Goal: Complete application form

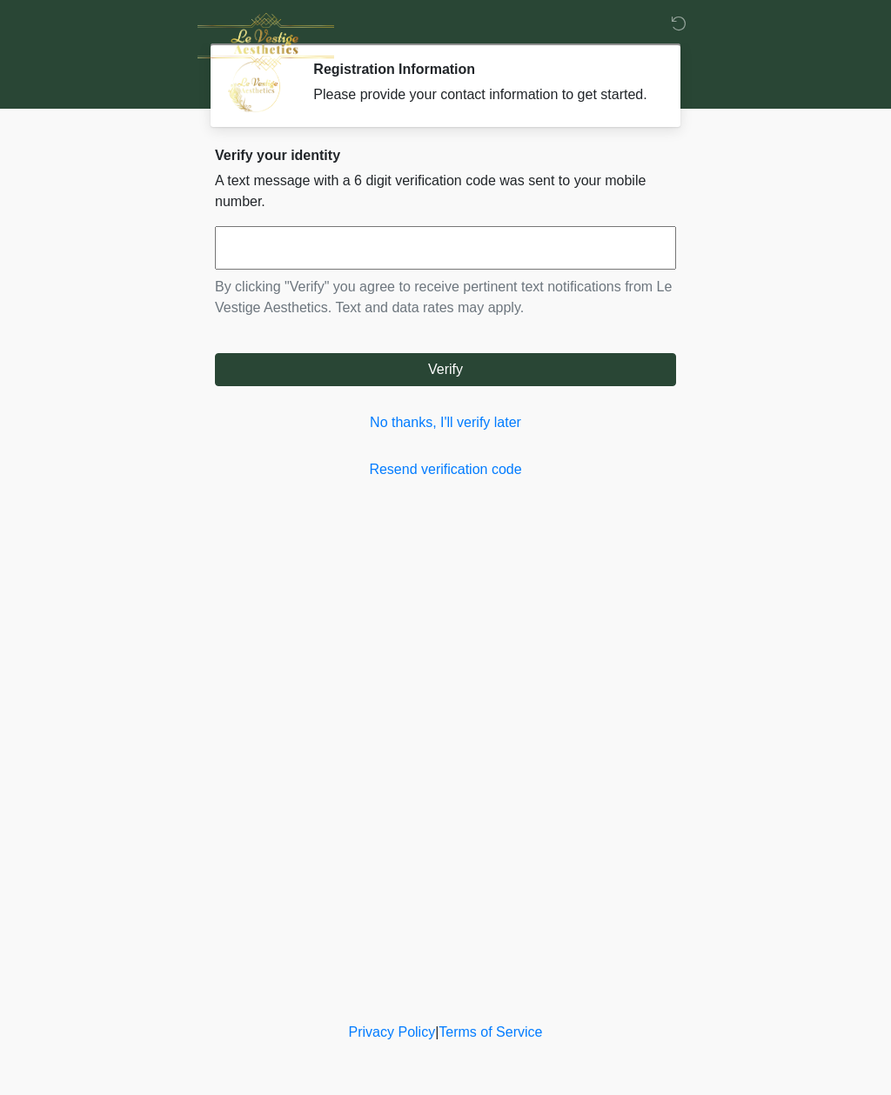
click at [331, 270] on input "text" at bounding box center [445, 247] width 461 height 43
type input "******"
click at [438, 386] on button "Verify" at bounding box center [445, 369] width 461 height 33
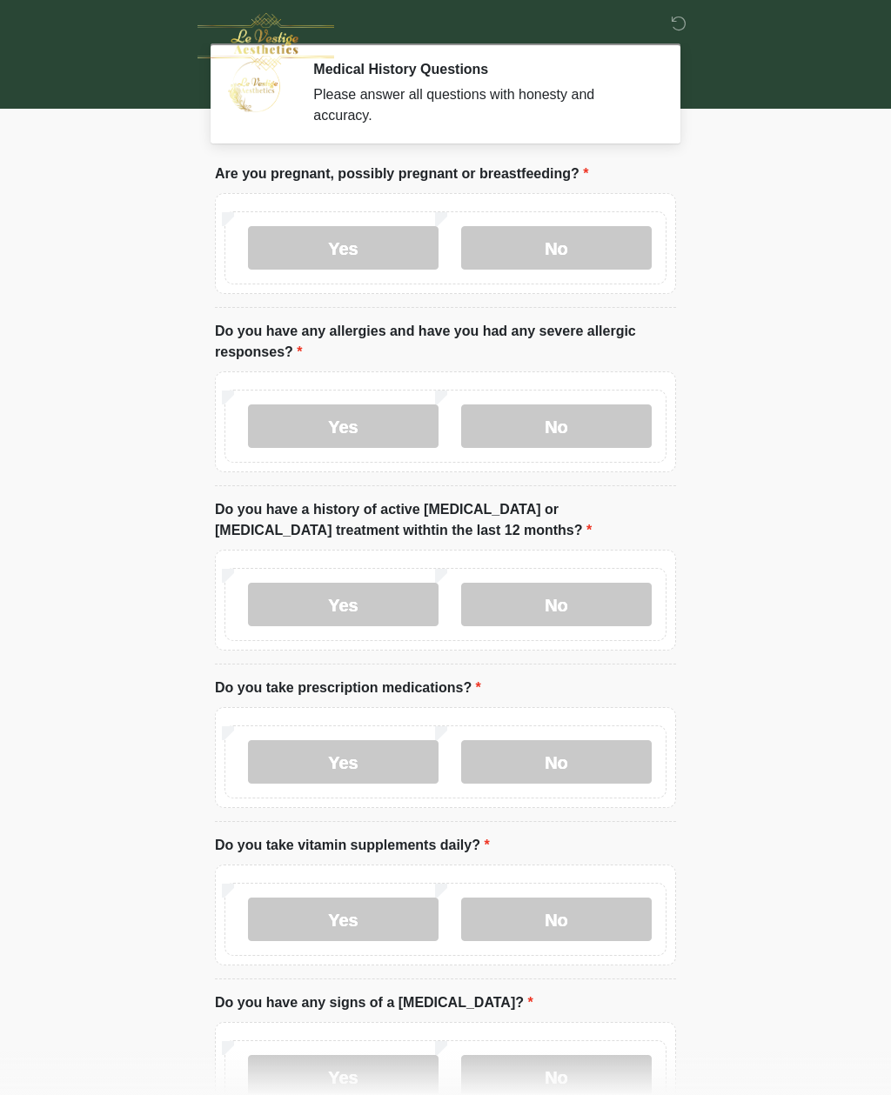
click at [560, 266] on label "No" at bounding box center [556, 247] width 190 height 43
click at [603, 434] on label "No" at bounding box center [556, 425] width 190 height 43
click at [597, 615] on label "No" at bounding box center [556, 604] width 190 height 43
click at [590, 770] on label "No" at bounding box center [556, 761] width 190 height 43
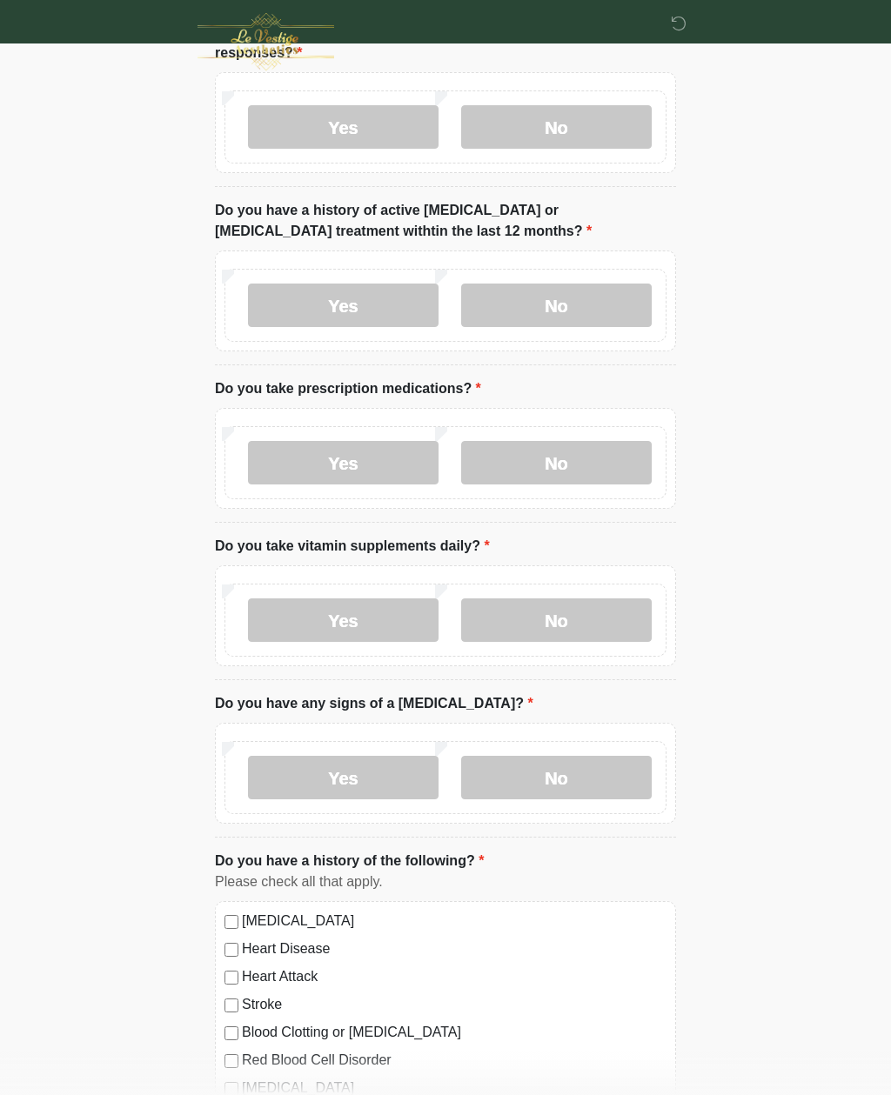
scroll to position [317, 0]
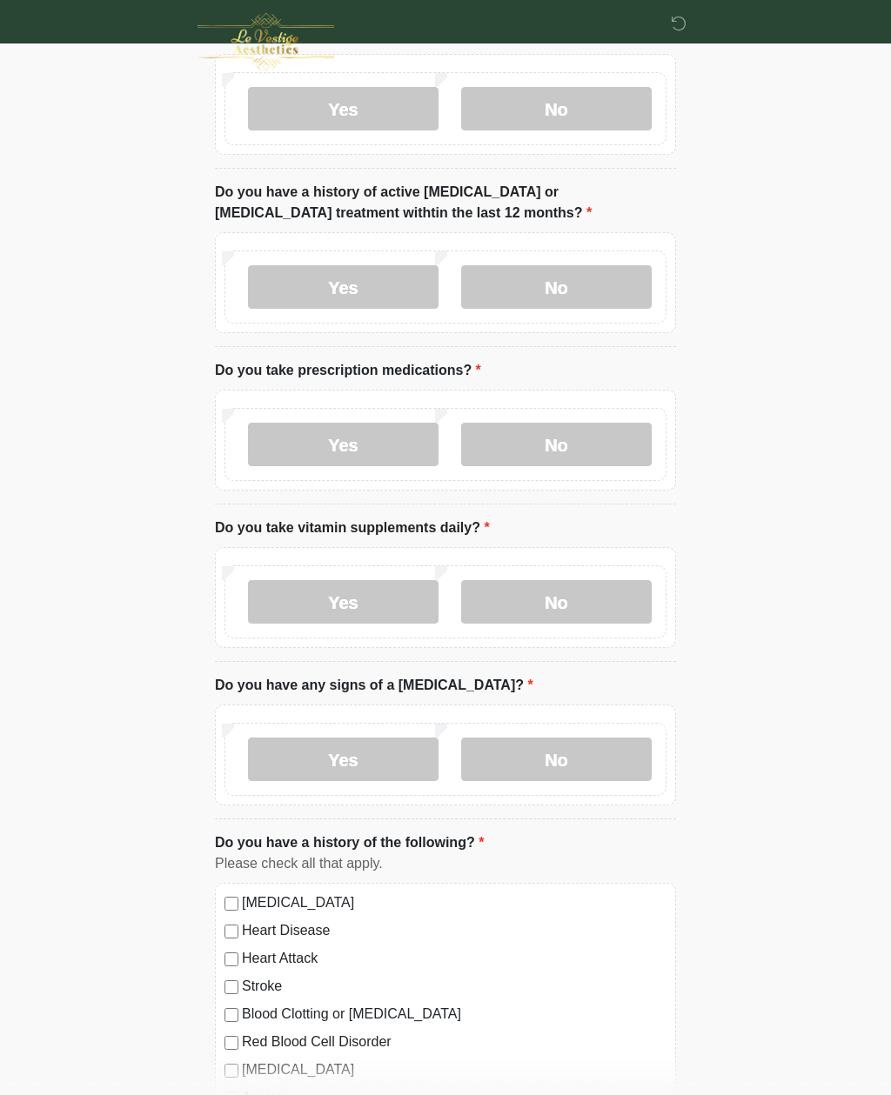
click at [413, 610] on label "Yes" at bounding box center [343, 601] width 190 height 43
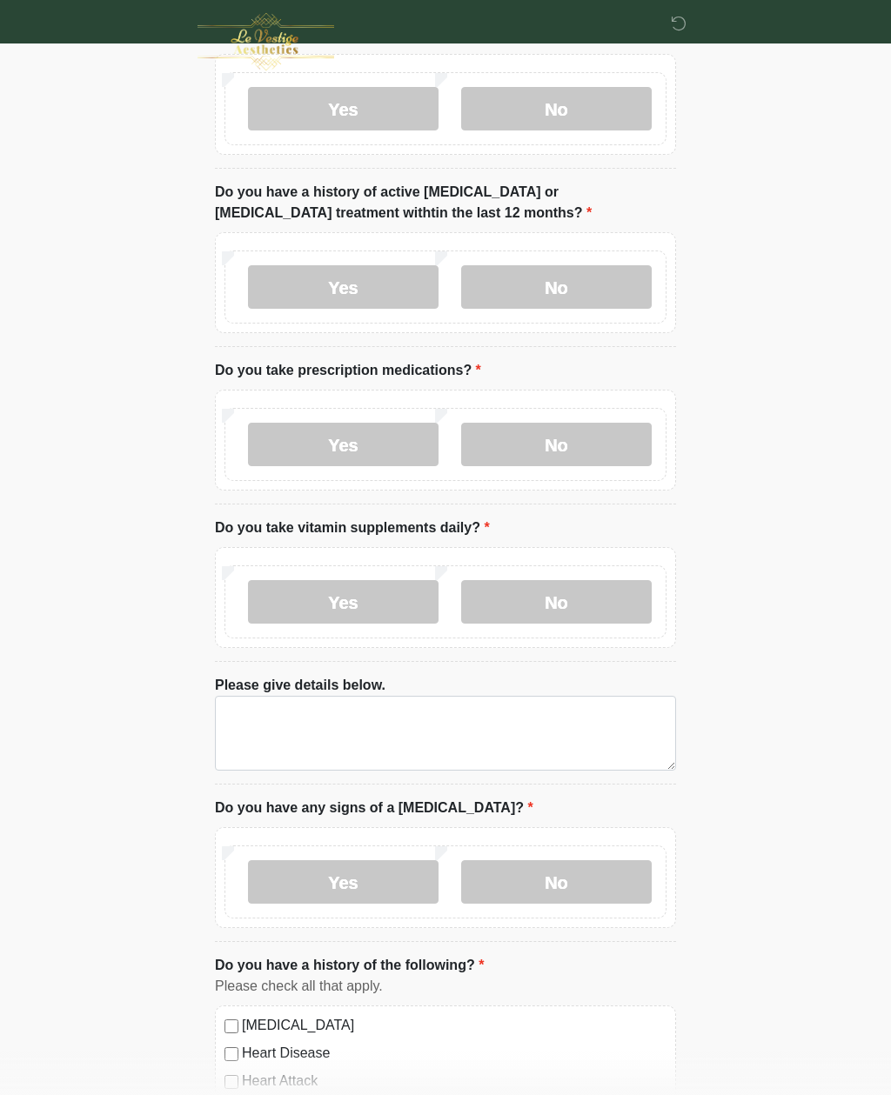
click at [592, 604] on label "No" at bounding box center [556, 601] width 190 height 43
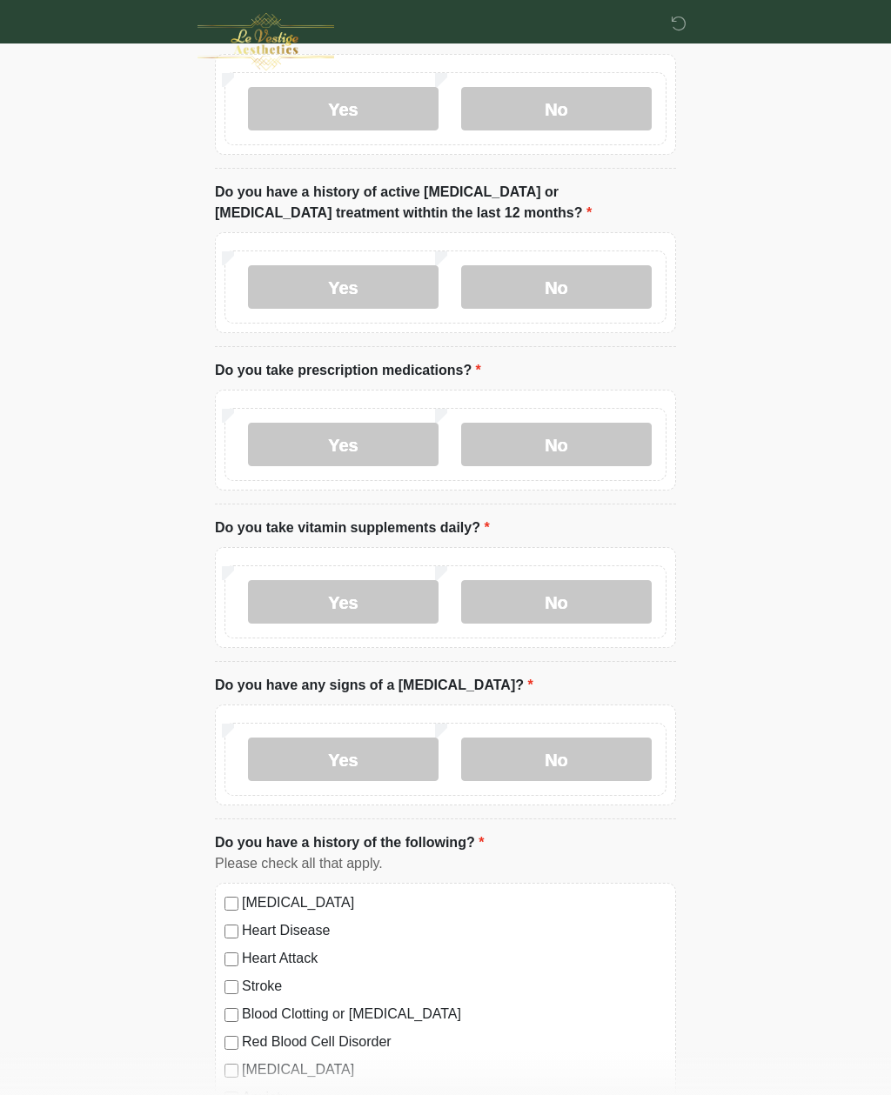
click at [577, 764] on label "No" at bounding box center [556, 758] width 190 height 43
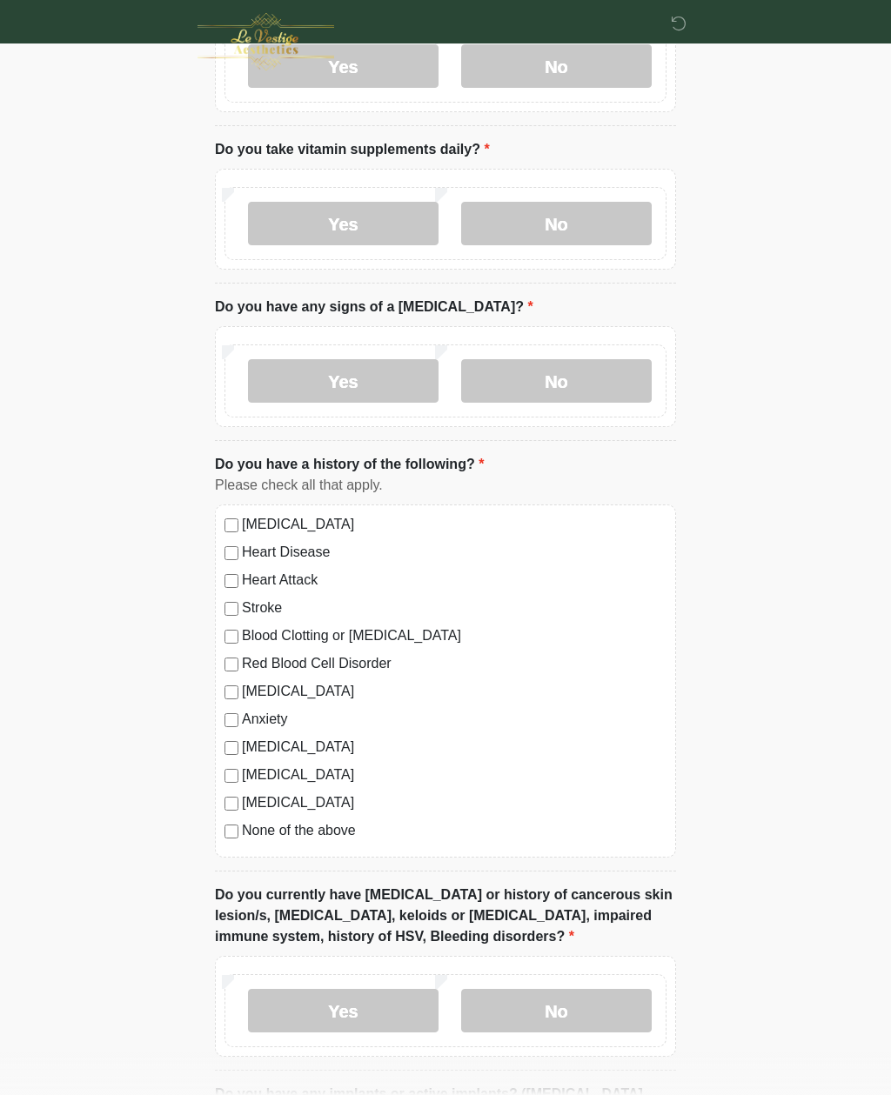
scroll to position [697, 0]
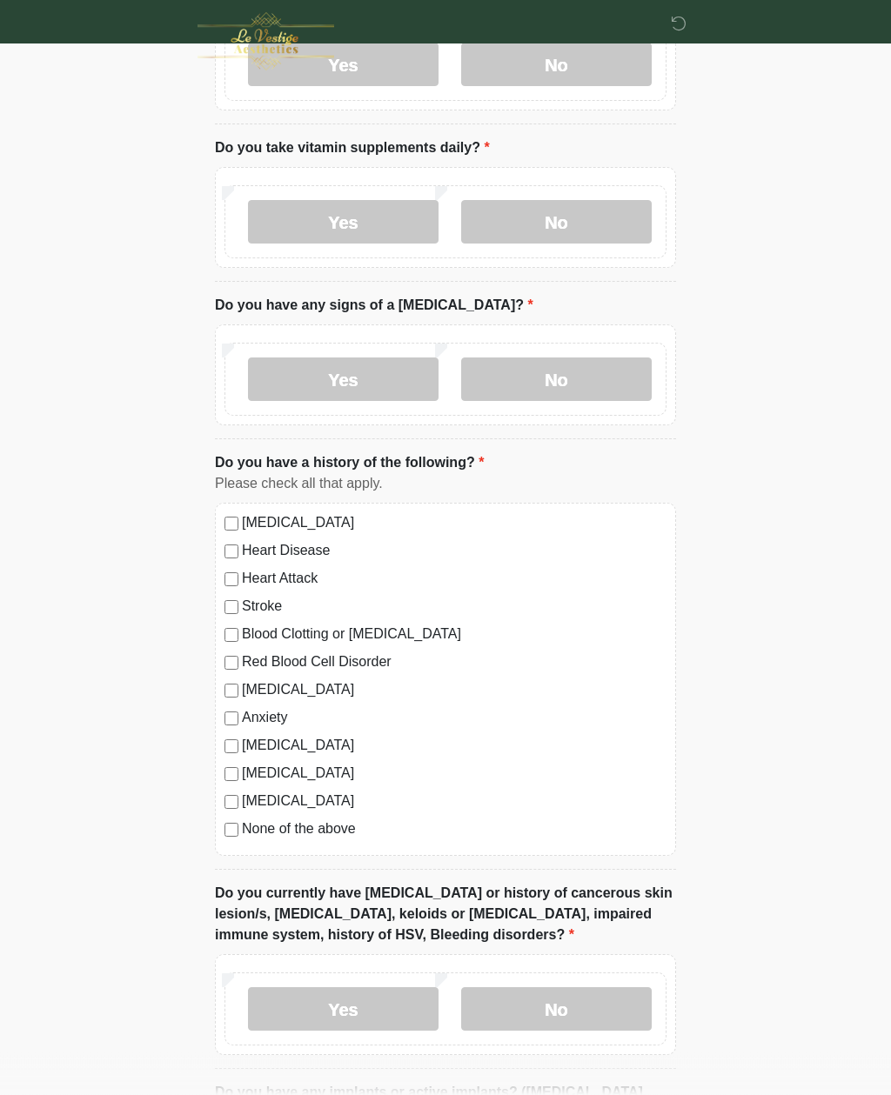
click at [336, 836] on label "None of the above" at bounding box center [454, 829] width 424 height 21
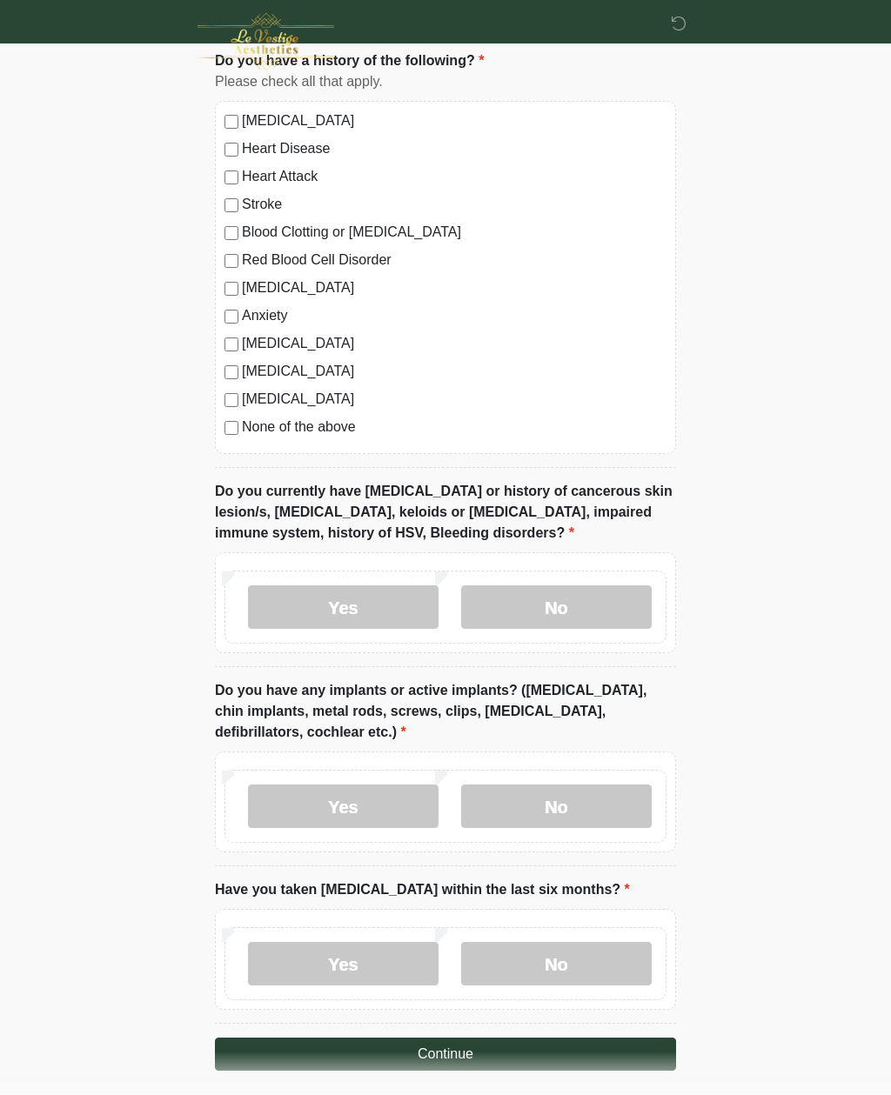
scroll to position [1101, 0]
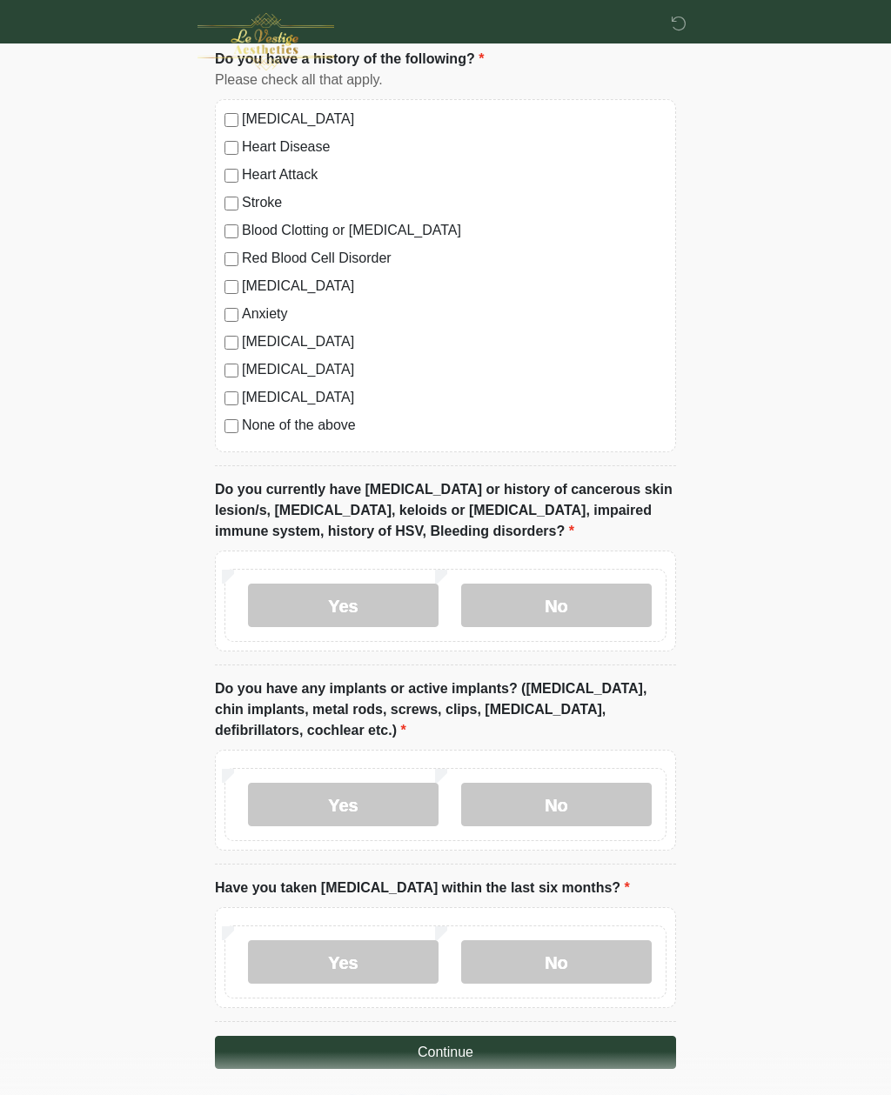
click at [609, 612] on label "No" at bounding box center [556, 605] width 190 height 43
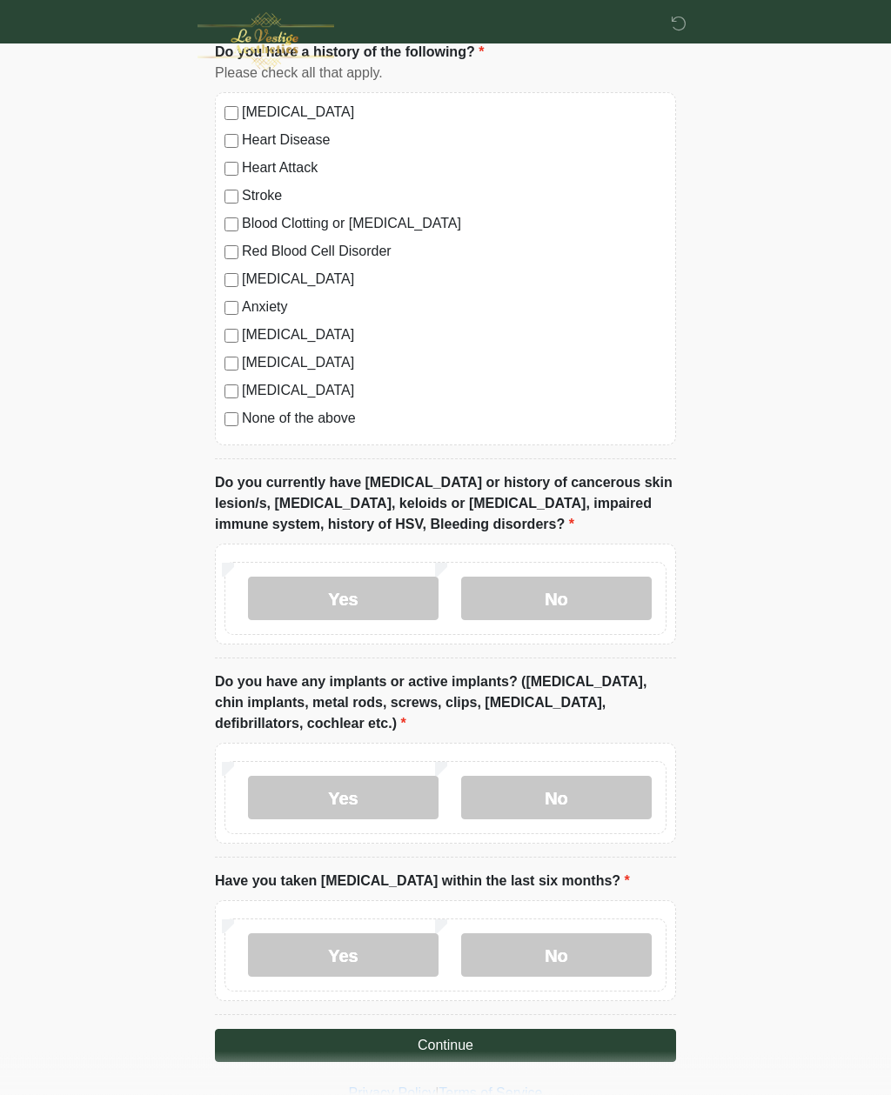
click at [589, 808] on label "No" at bounding box center [556, 798] width 190 height 43
click at [405, 799] on label "Yes" at bounding box center [343, 798] width 190 height 43
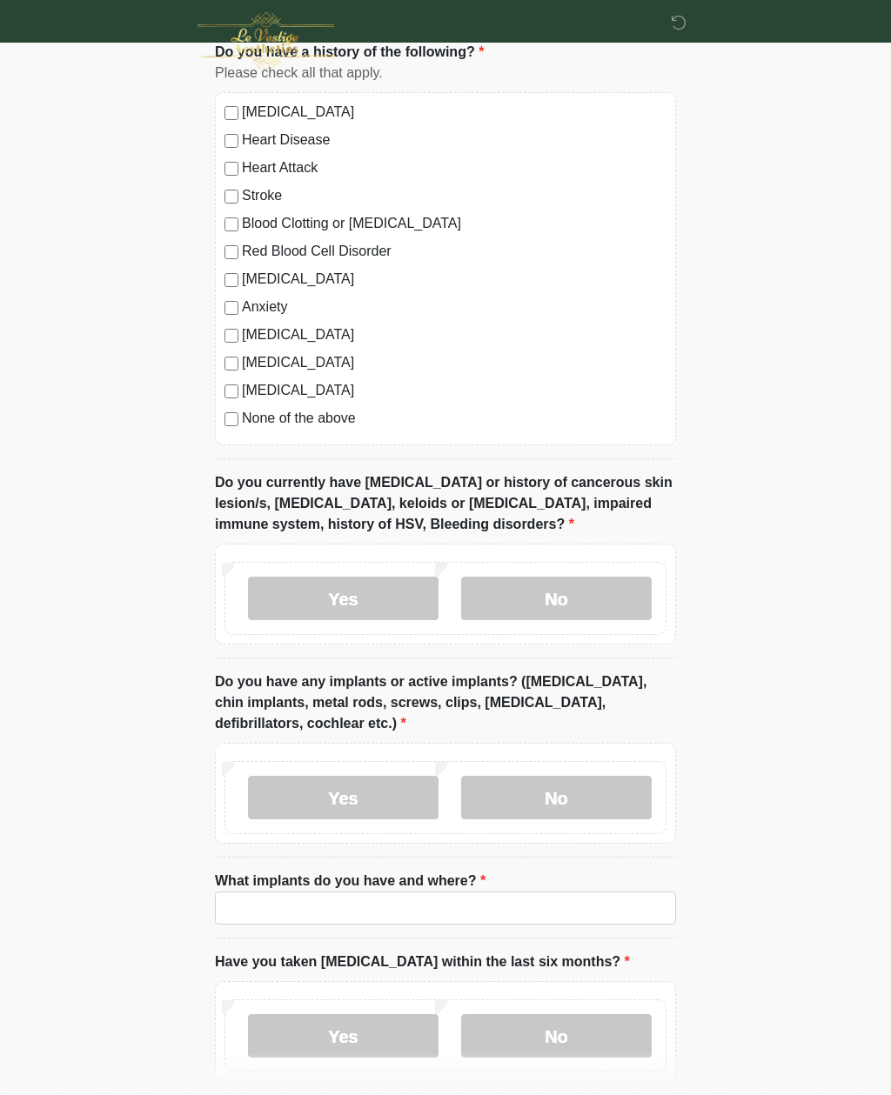
scroll to position [1108, 0]
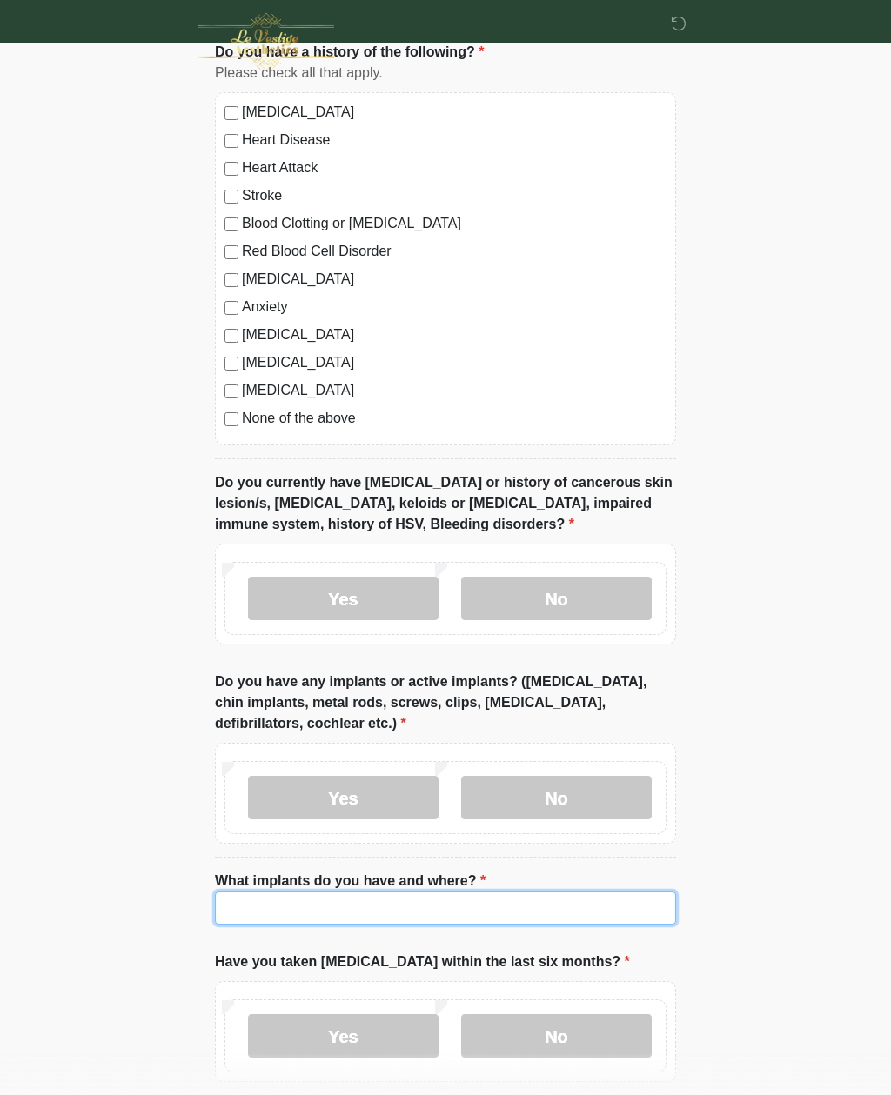
click at [527, 910] on input "What implants do you have and where?" at bounding box center [445, 907] width 461 height 33
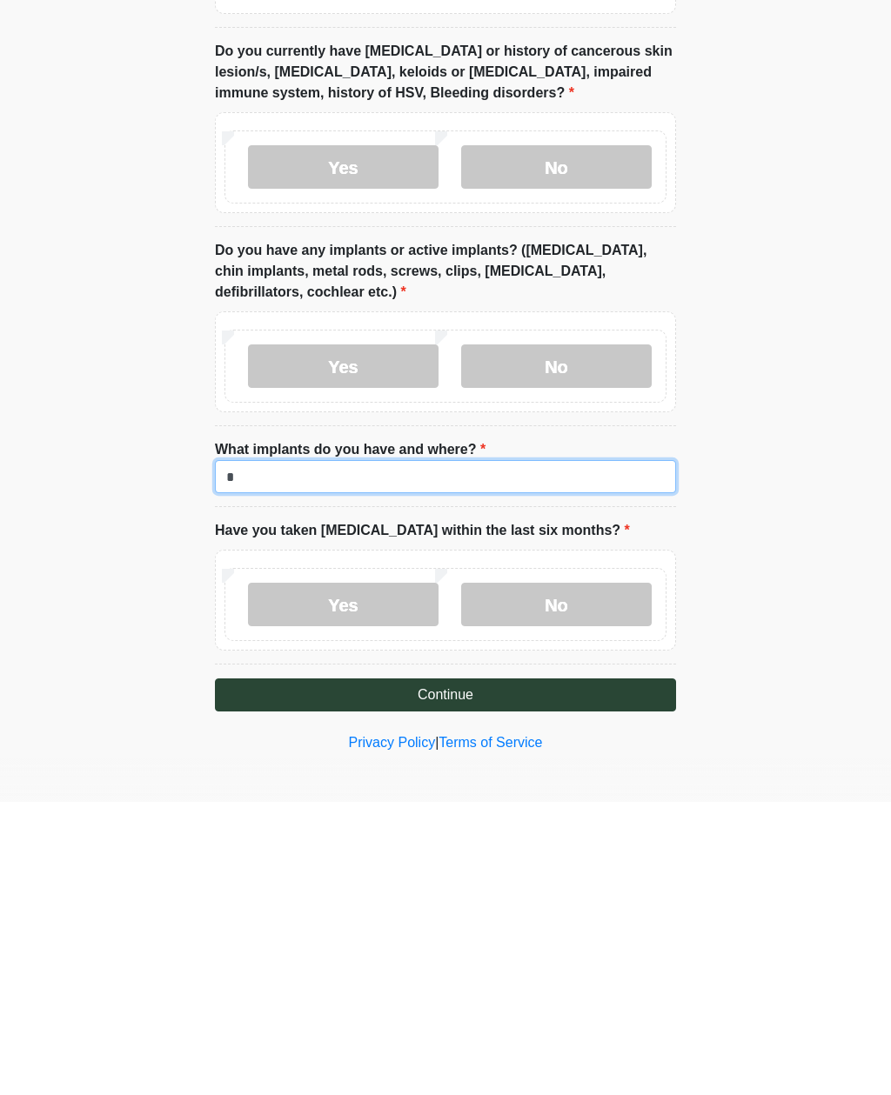
scroll to position [1245, 0]
type input "**********"
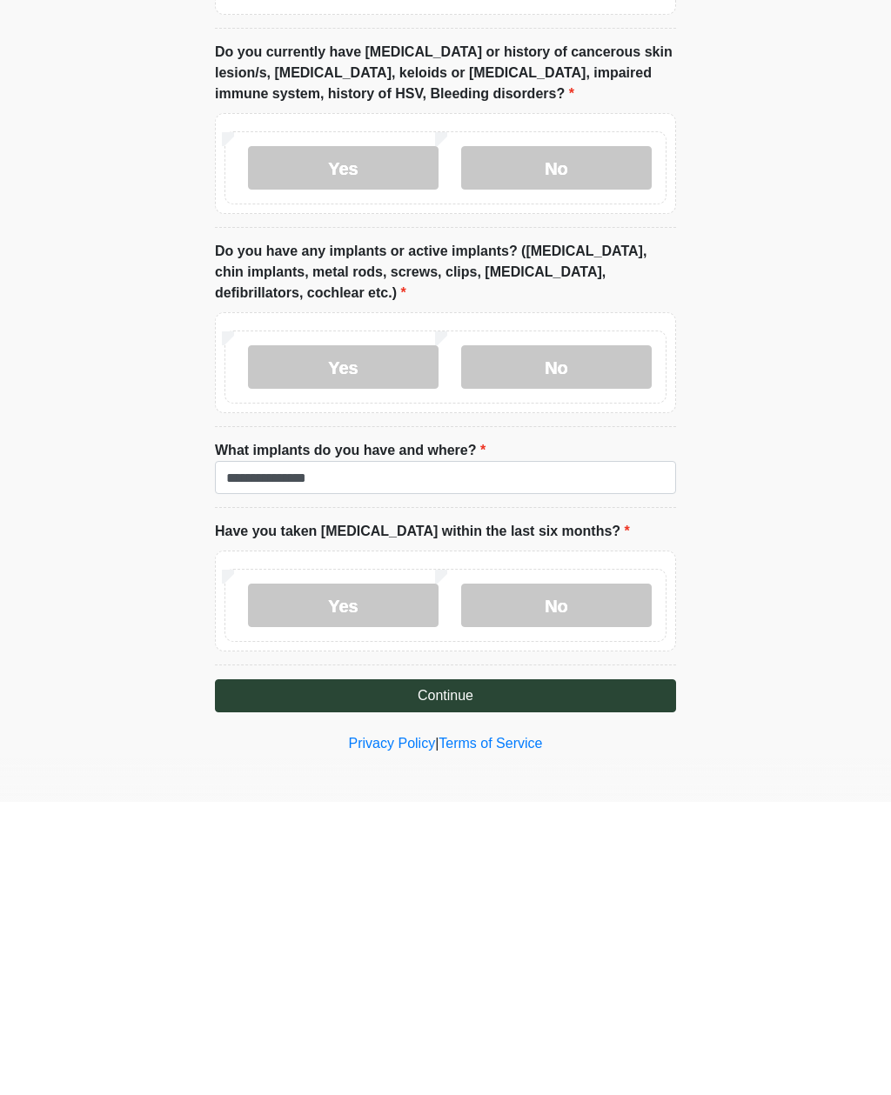
click at [587, 877] on label "No" at bounding box center [556, 898] width 190 height 43
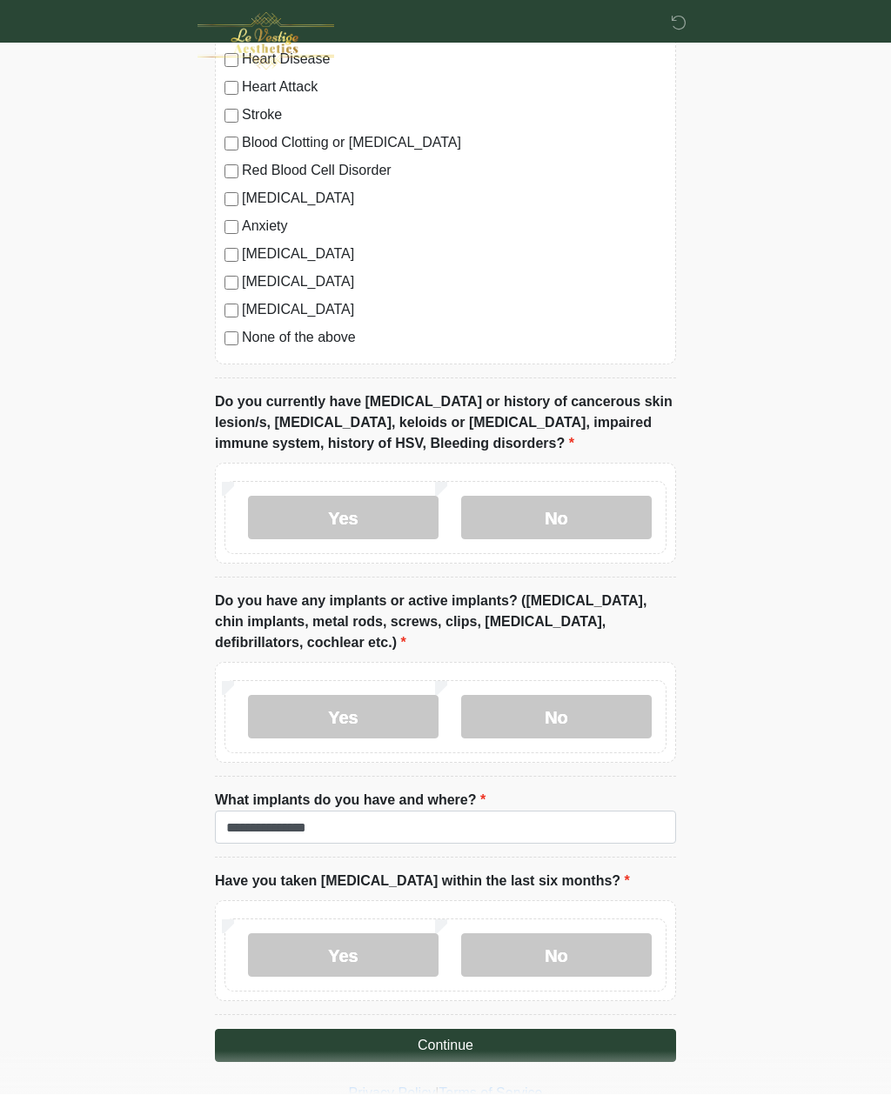
click at [533, 1056] on button "Continue" at bounding box center [445, 1046] width 461 height 33
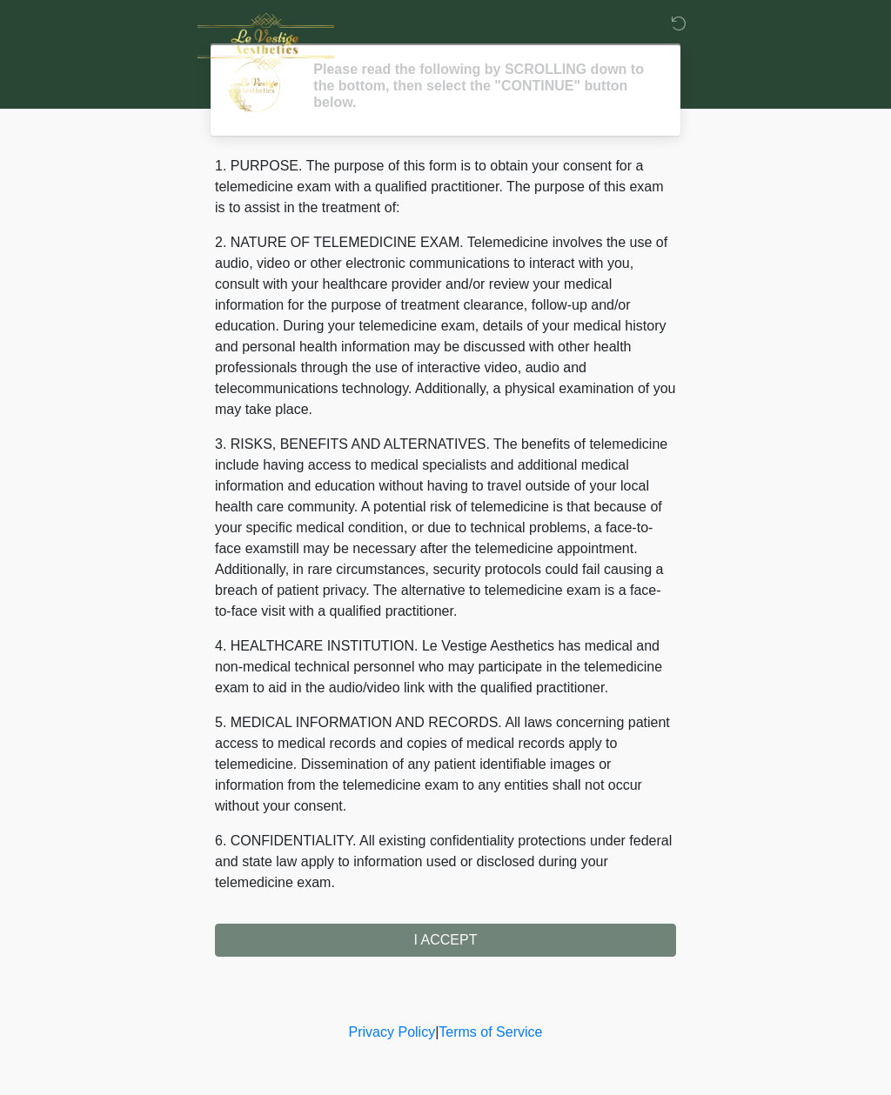
scroll to position [0, 0]
click at [551, 931] on div "1. PURPOSE. The purpose of this form is to obtain your consent for a telemedici…" at bounding box center [445, 556] width 461 height 801
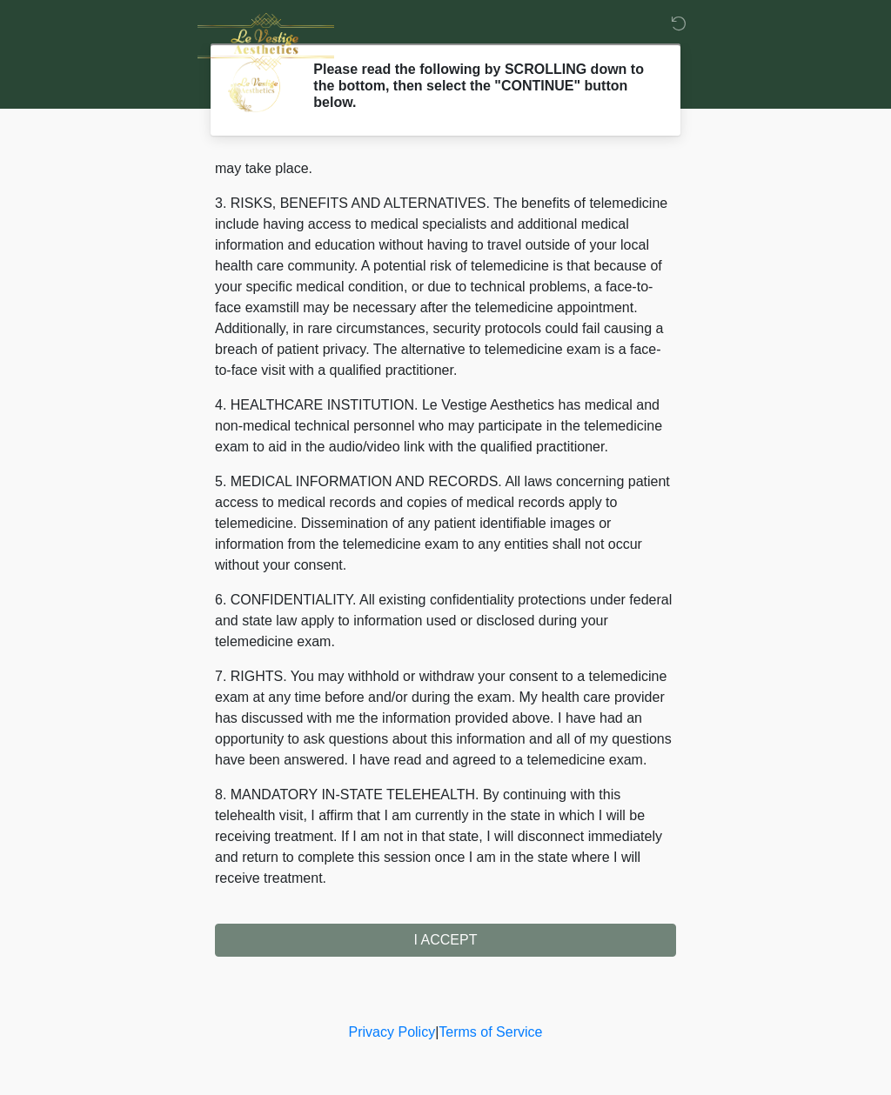
click at [513, 947] on button "I ACCEPT" at bounding box center [445, 940] width 461 height 33
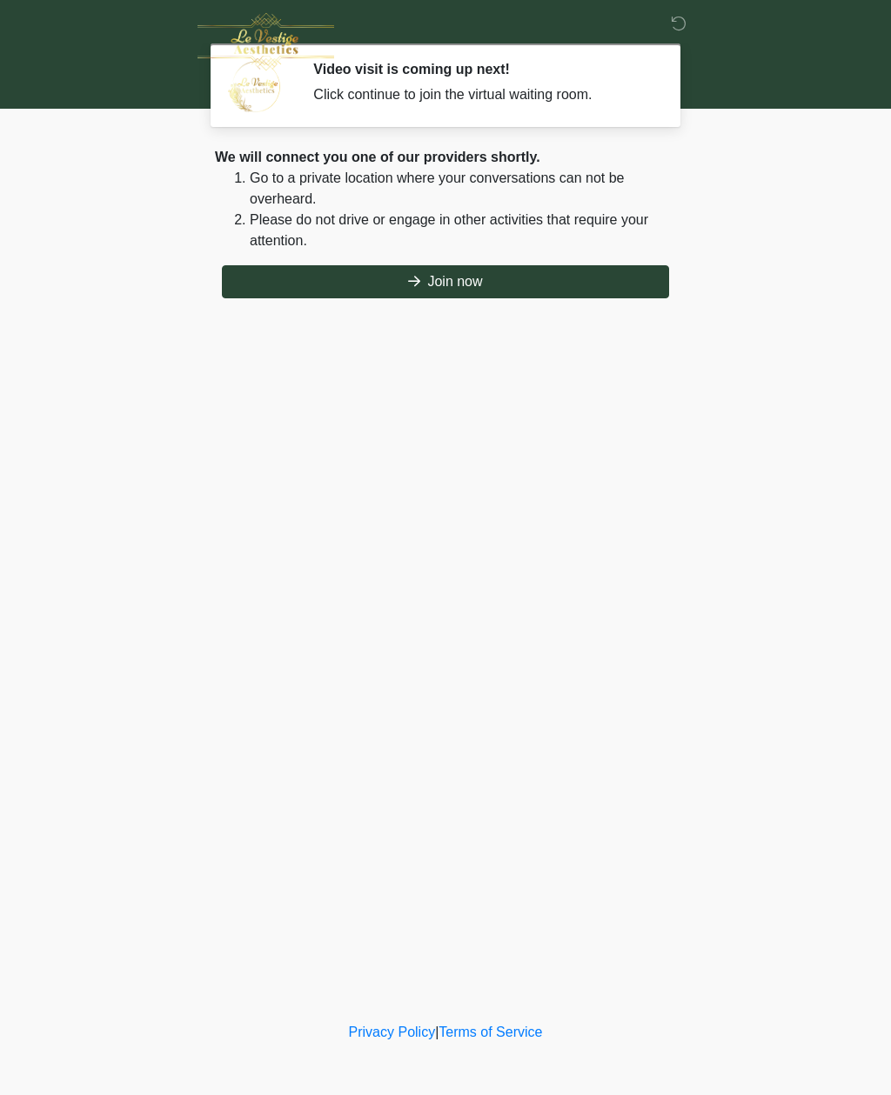
click at [584, 297] on button "Join now" at bounding box center [445, 281] width 447 height 33
